Goal: Information Seeking & Learning: Check status

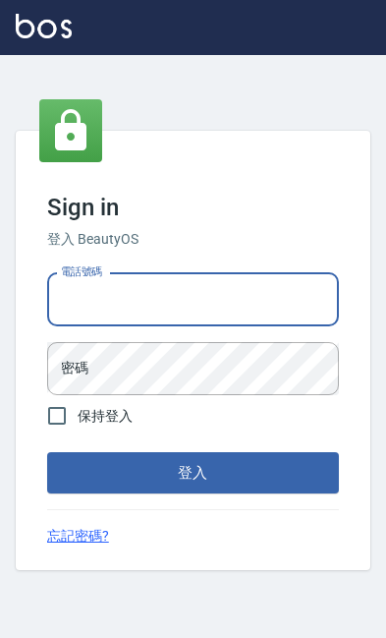
type input "0919522863"
click at [193, 493] on button "登入" at bounding box center [193, 472] width 292 height 41
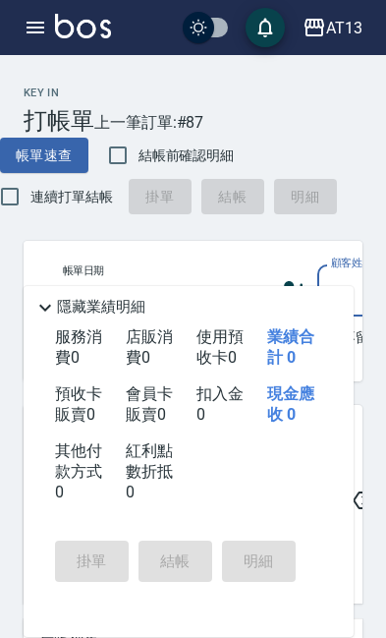
click at [350, 28] on div "AT13" at bounding box center [344, 28] width 36 height 25
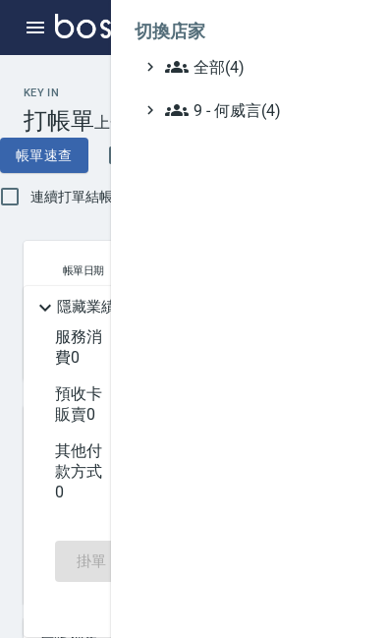
click at [254, 118] on span "9 - 何威言(4)" at bounding box center [260, 110] width 190 height 24
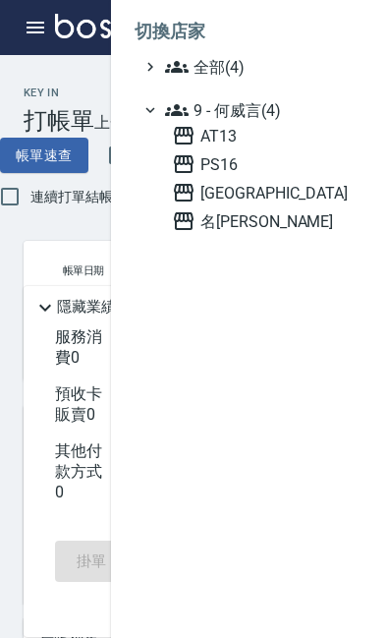
click at [251, 222] on span "名[PERSON_NAME]" at bounding box center [263, 221] width 183 height 24
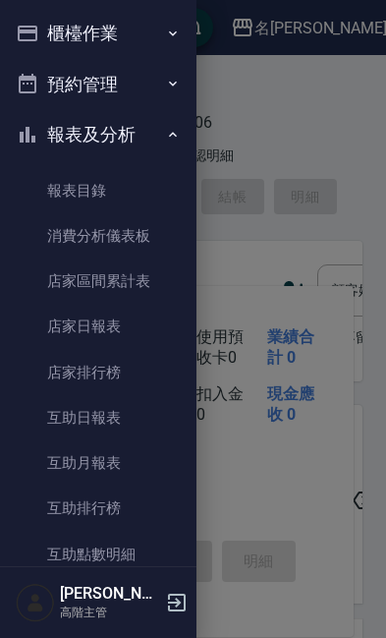
click at [130, 322] on link "店家日報表" at bounding box center [98, 326] width 181 height 45
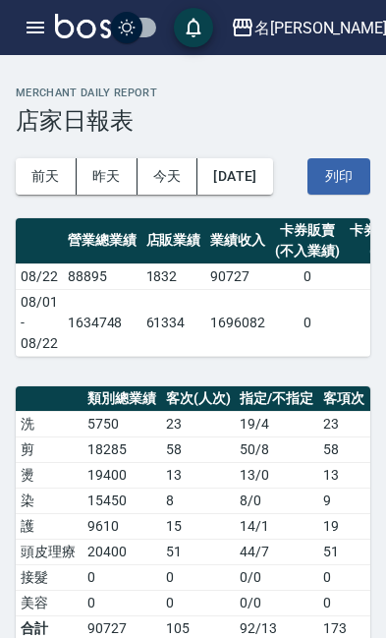
click at [346, 27] on div "名[PERSON_NAME]" at bounding box center [321, 28] width 133 height 25
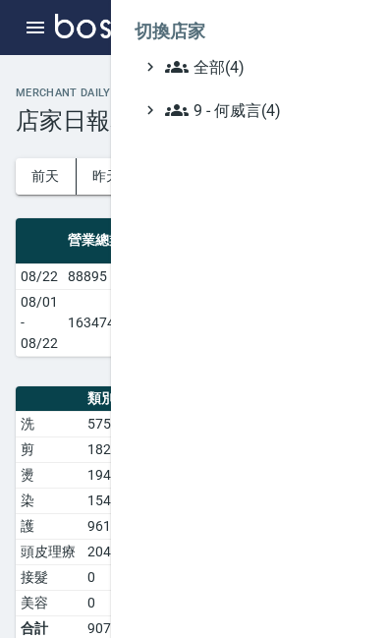
click at [276, 119] on span "9 - 何威言(4)" at bounding box center [260, 110] width 190 height 24
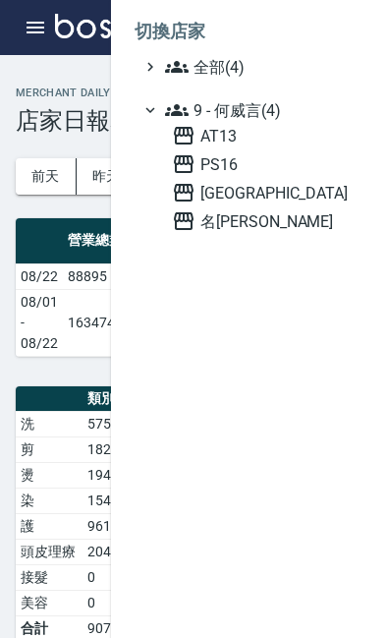
click at [240, 143] on span "AT13" at bounding box center [263, 136] width 183 height 24
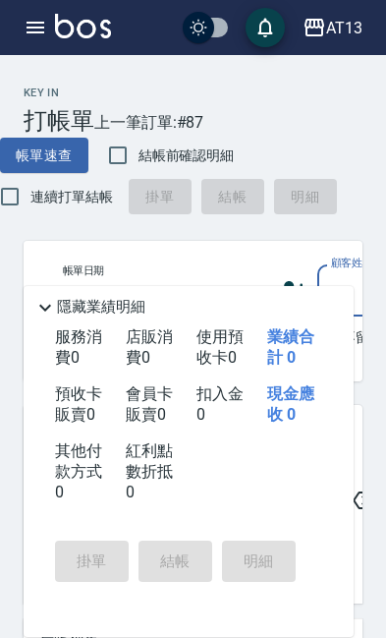
click at [30, 33] on icon "button" at bounding box center [36, 28] width 18 height 12
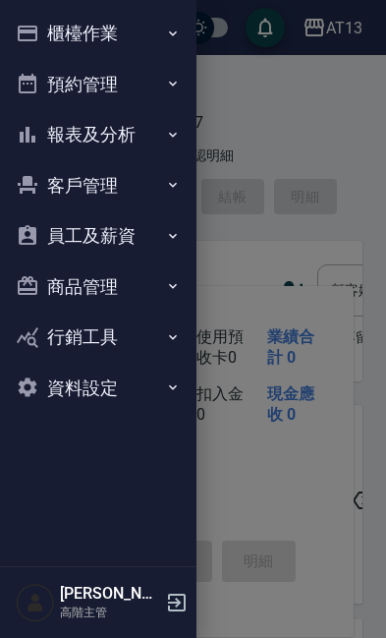
click at [172, 140] on icon "button" at bounding box center [173, 135] width 16 height 16
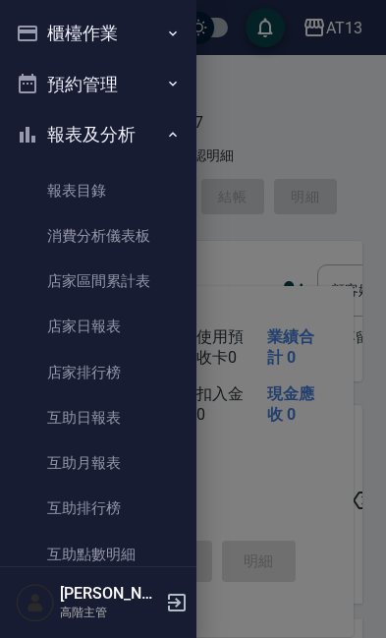
click at [126, 324] on link "店家日報表" at bounding box center [98, 326] width 181 height 45
